Goal: Navigation & Orientation: Find specific page/section

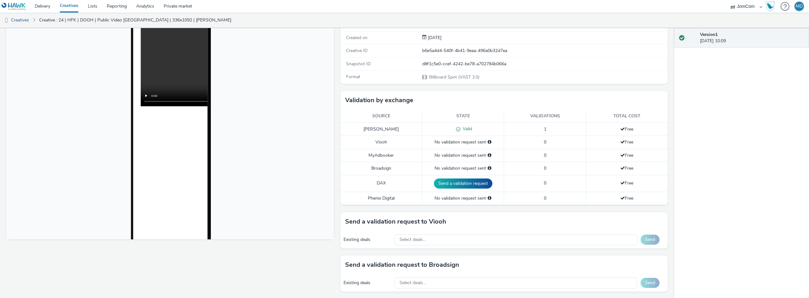
scroll to position [95, 0]
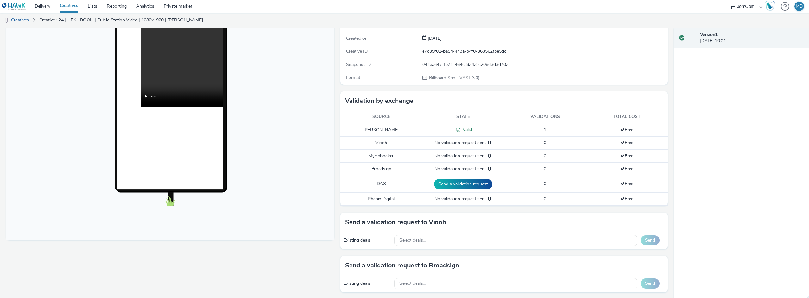
scroll to position [85, 0]
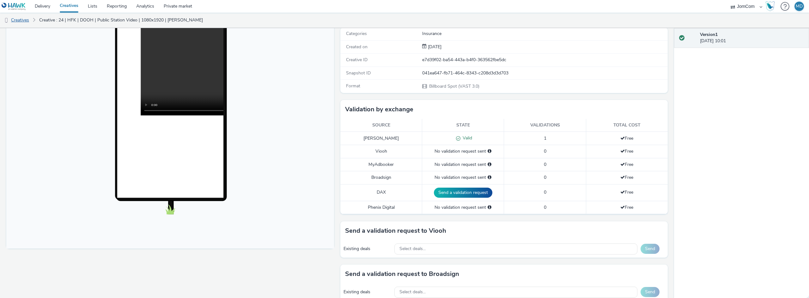
click at [25, 21] on link "Creatives" at bounding box center [16, 20] width 32 height 15
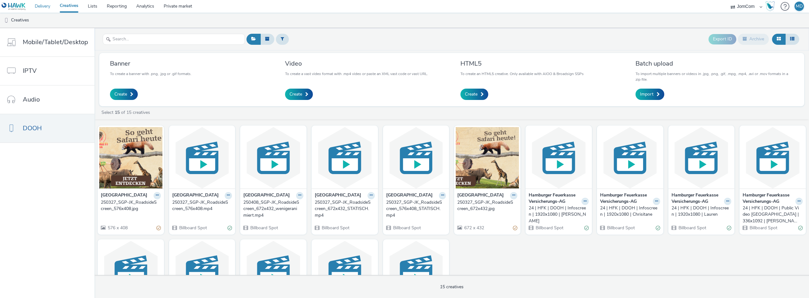
click at [42, 5] on link "Delivery" at bounding box center [42, 6] width 25 height 13
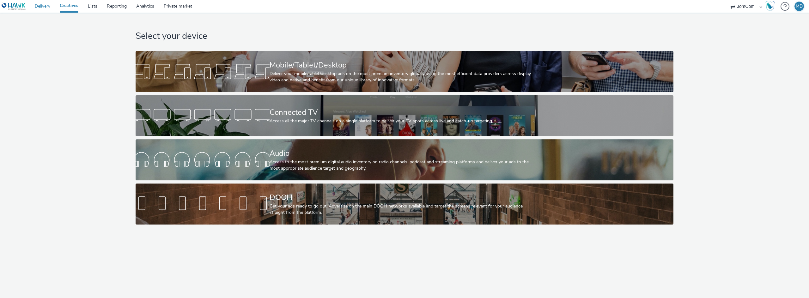
click at [41, 3] on link "Delivery" at bounding box center [42, 6] width 25 height 13
